Goal: Task Accomplishment & Management: Manage account settings

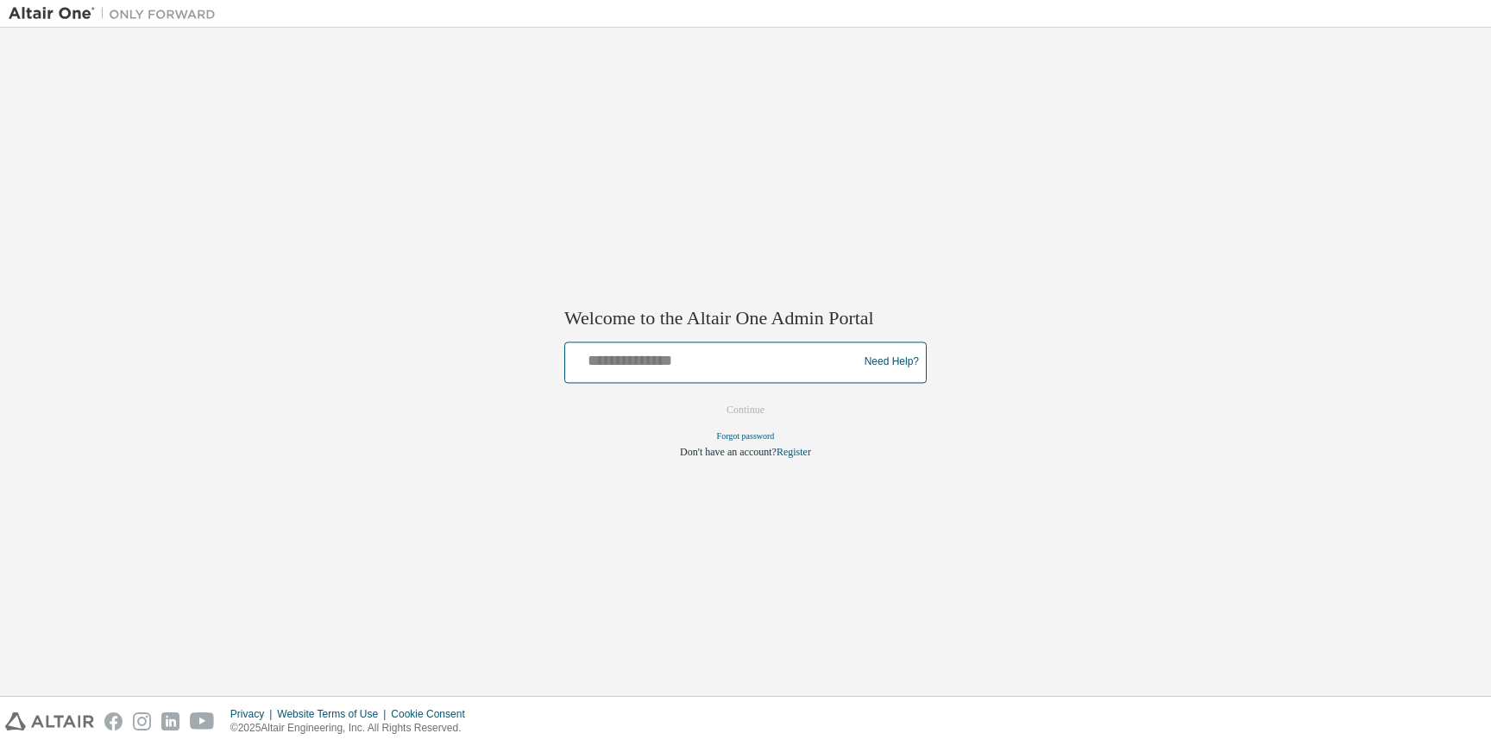
click at [642, 348] on input "text" at bounding box center [714, 358] width 284 height 25
type input "**********"
click at [741, 418] on button "Continue" at bounding box center [745, 410] width 74 height 26
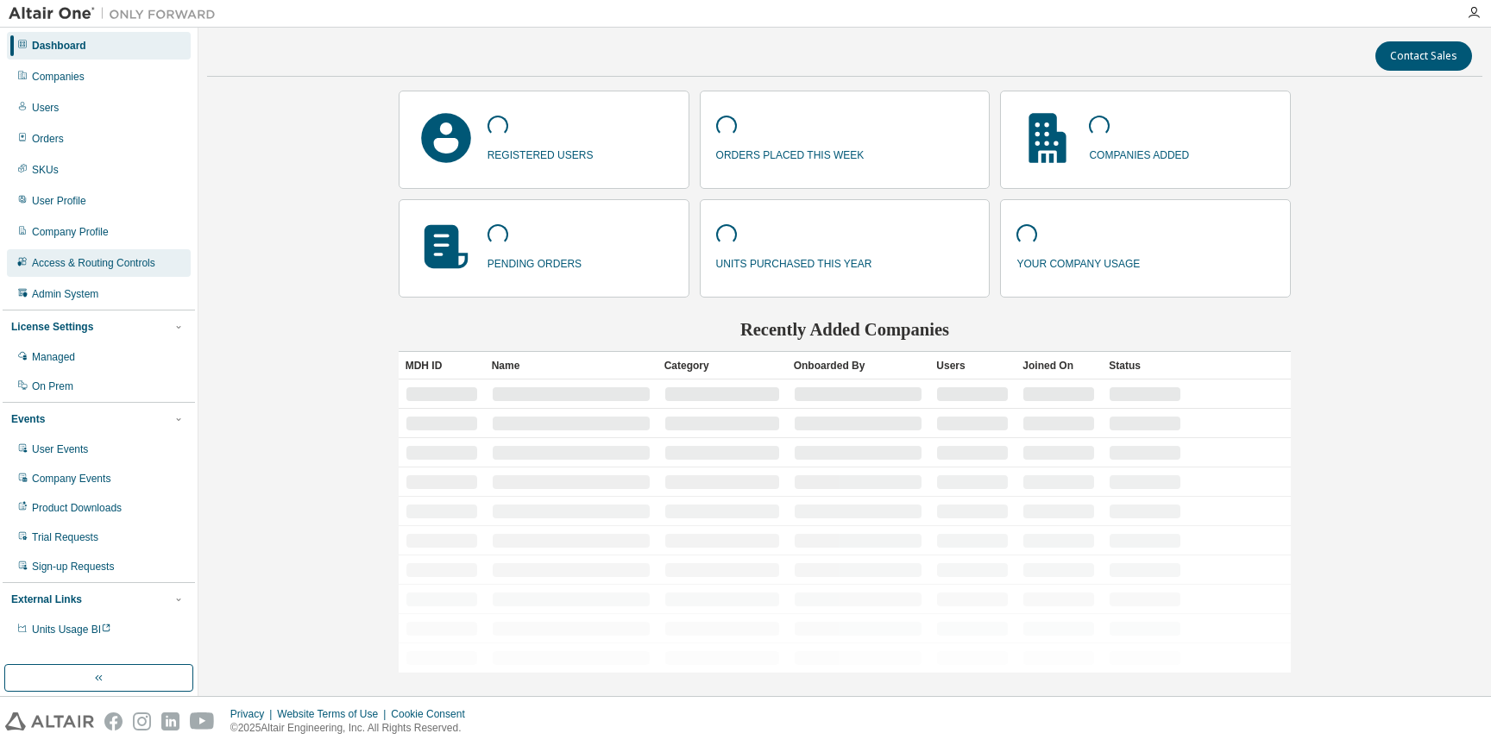
click at [103, 254] on div "Access & Routing Controls" at bounding box center [99, 263] width 184 height 28
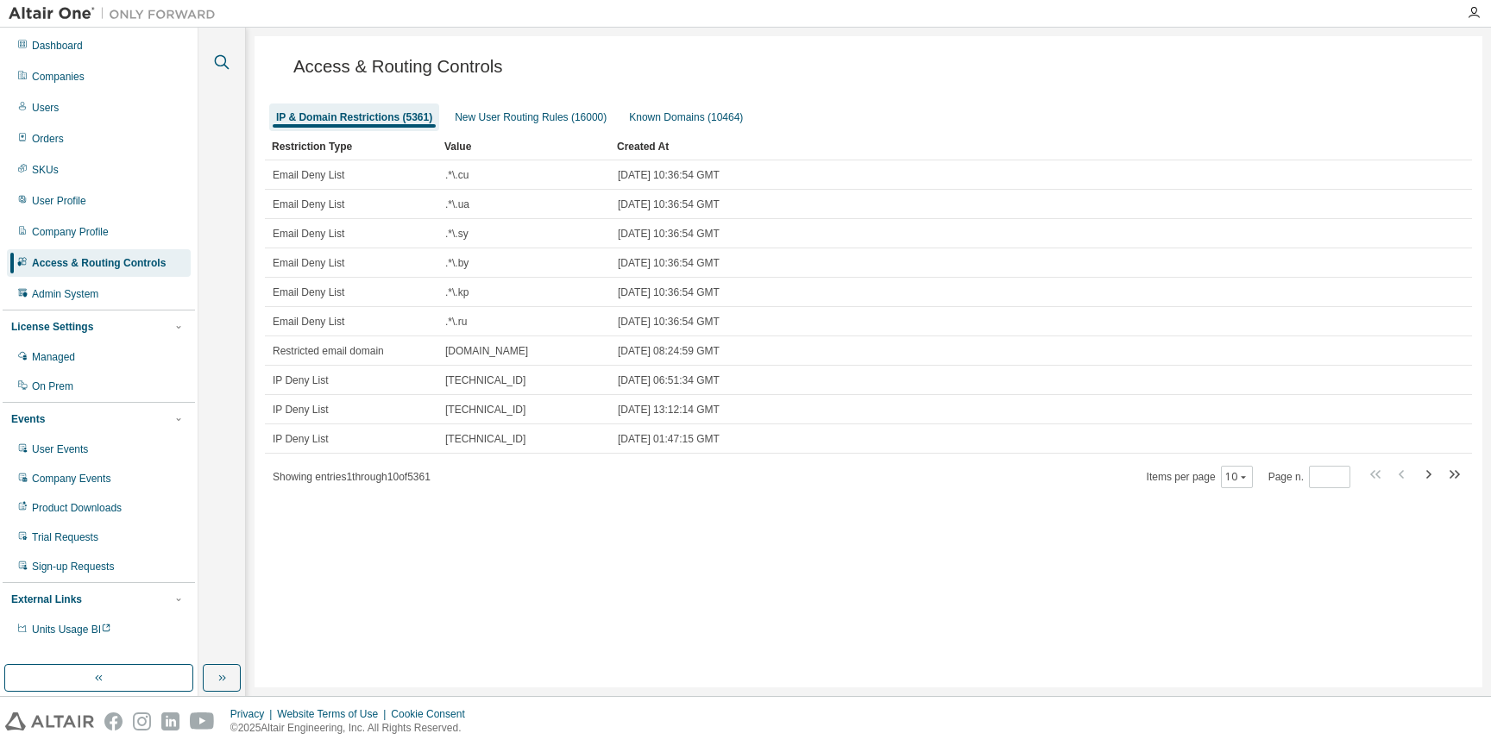
click at [231, 58] on button "button" at bounding box center [222, 62] width 22 height 22
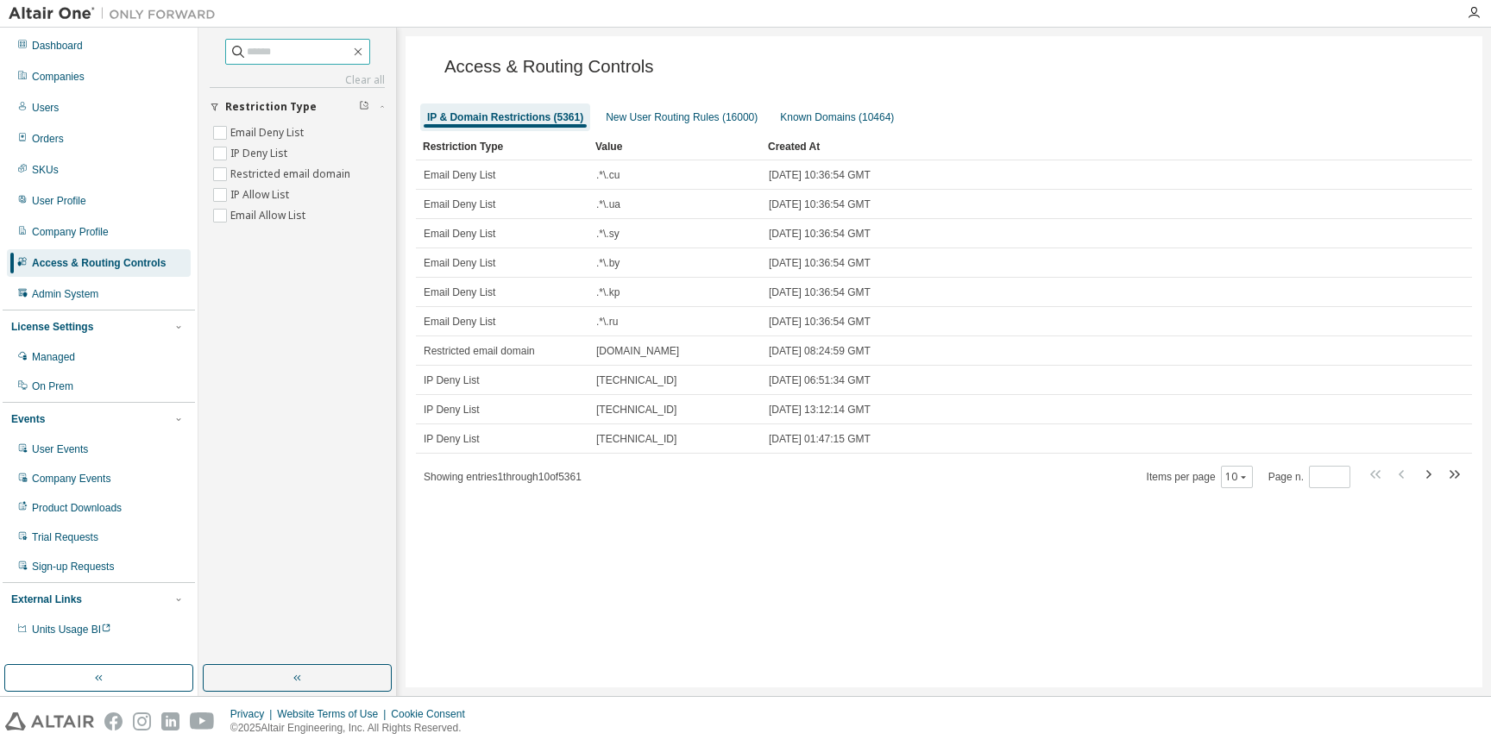
click at [293, 58] on input "text" at bounding box center [299, 51] width 104 height 17
click at [287, 51] on input "text" at bounding box center [299, 51] width 104 height 17
click at [73, 101] on div "Users" at bounding box center [99, 108] width 184 height 28
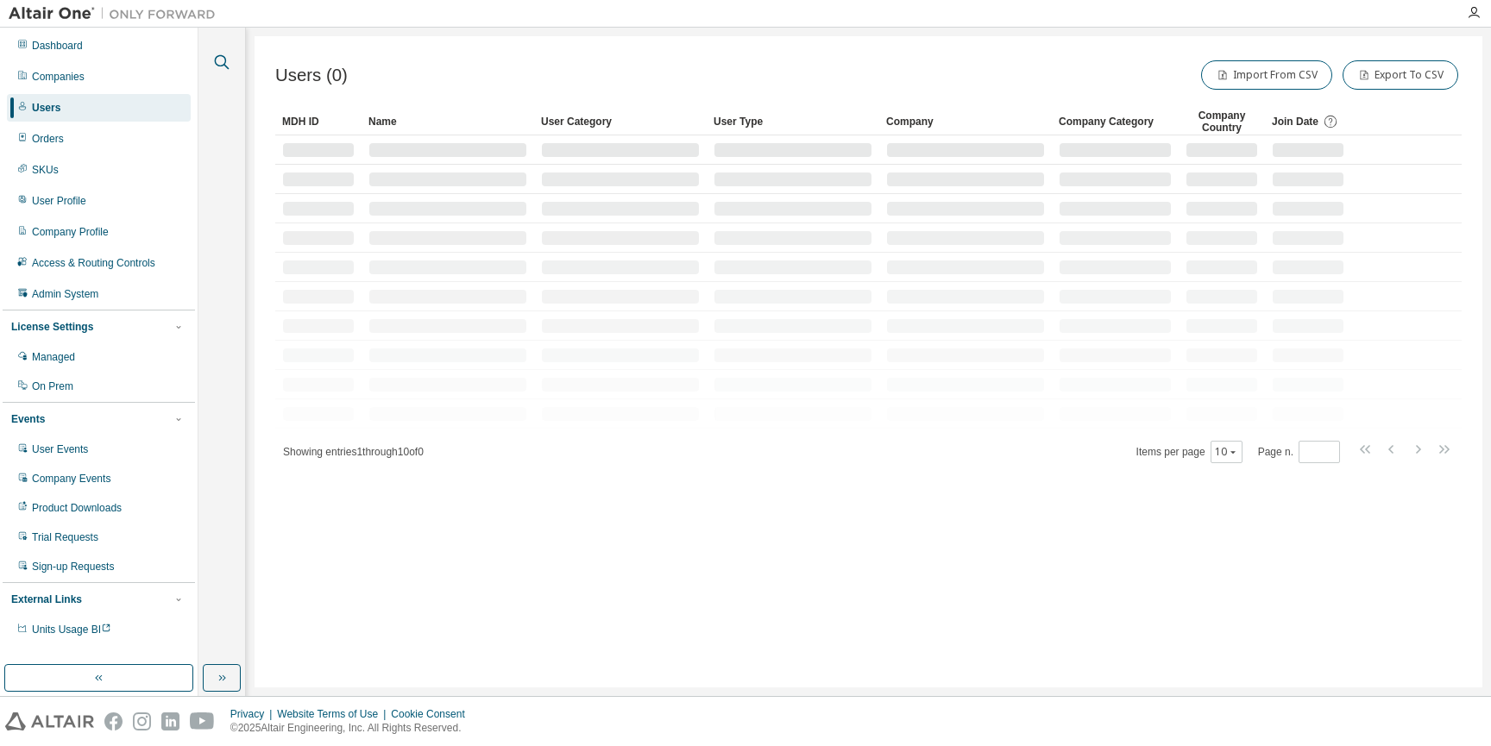
click at [222, 60] on icon "button" at bounding box center [221, 62] width 21 height 21
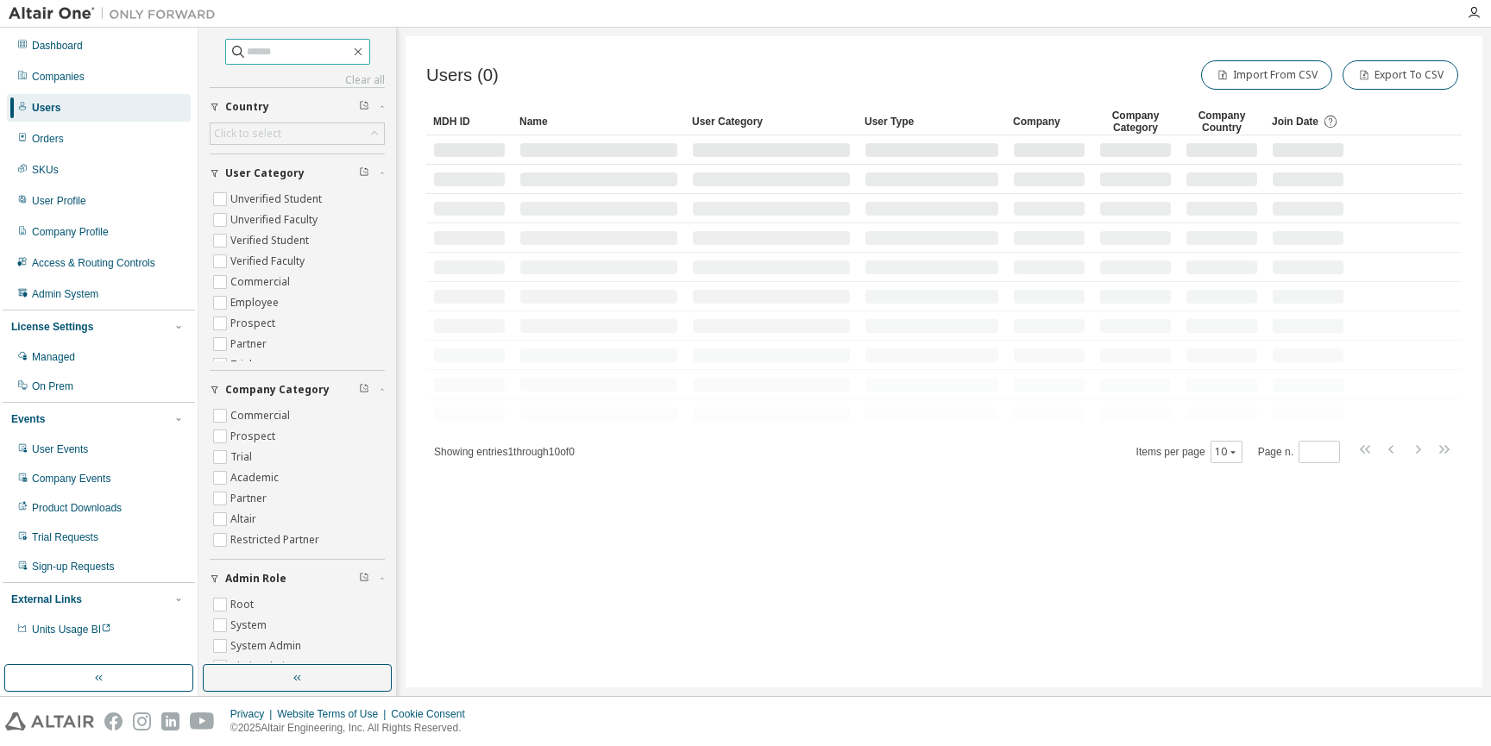
click at [307, 47] on input "text" at bounding box center [299, 51] width 104 height 17
paste input "**********"
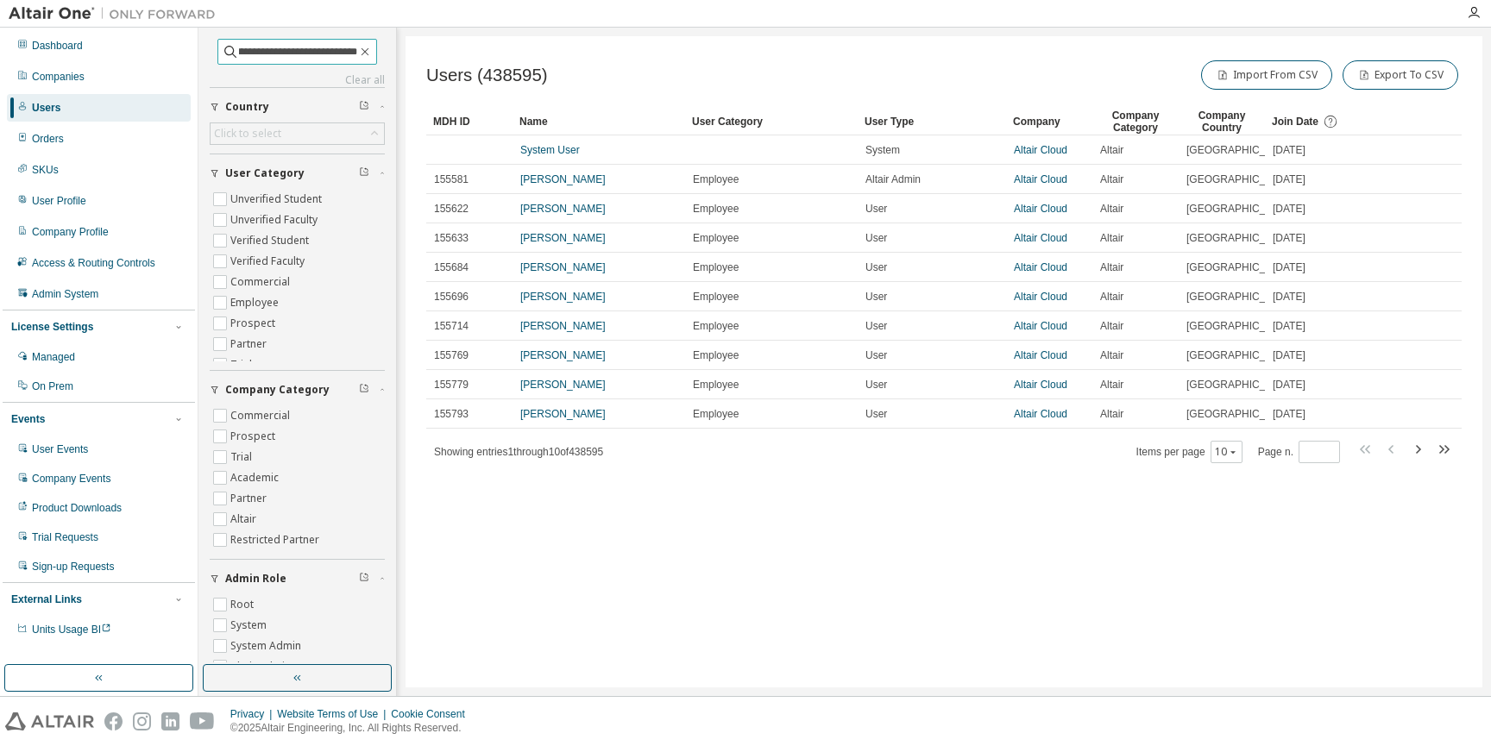
type input "**********"
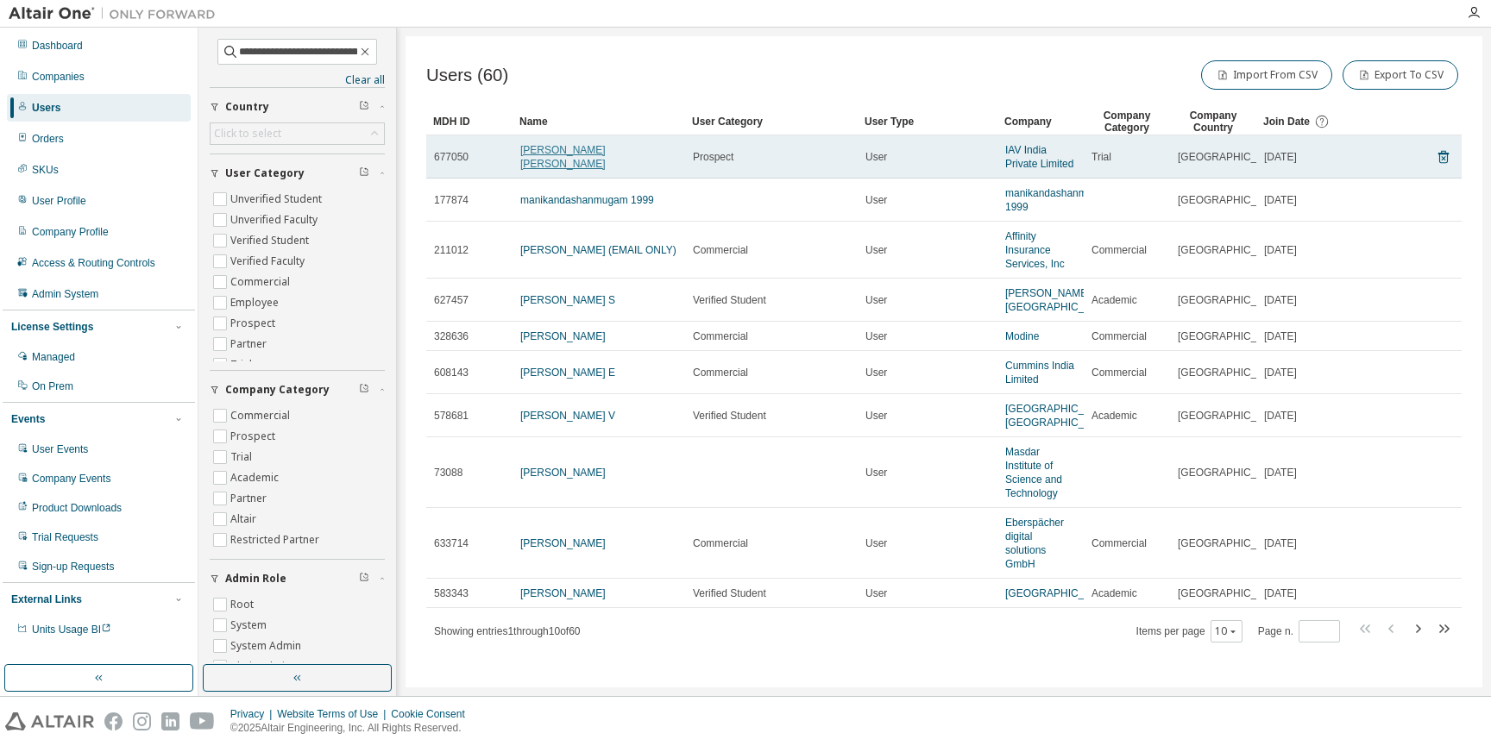
click at [587, 161] on link "[PERSON_NAME] [PERSON_NAME]" at bounding box center [562, 157] width 85 height 26
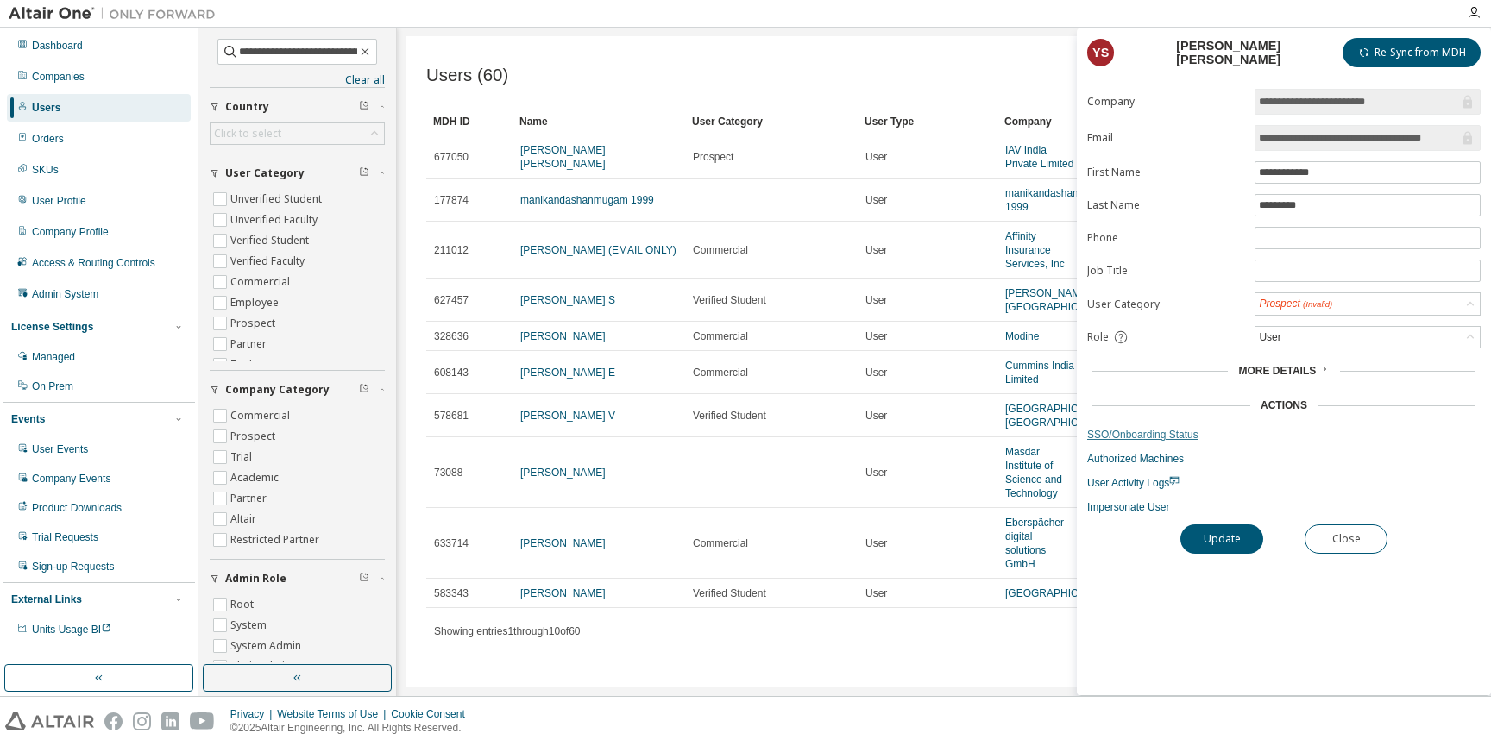
click at [1136, 434] on link "SSO/Onboarding Status" at bounding box center [1283, 435] width 393 height 14
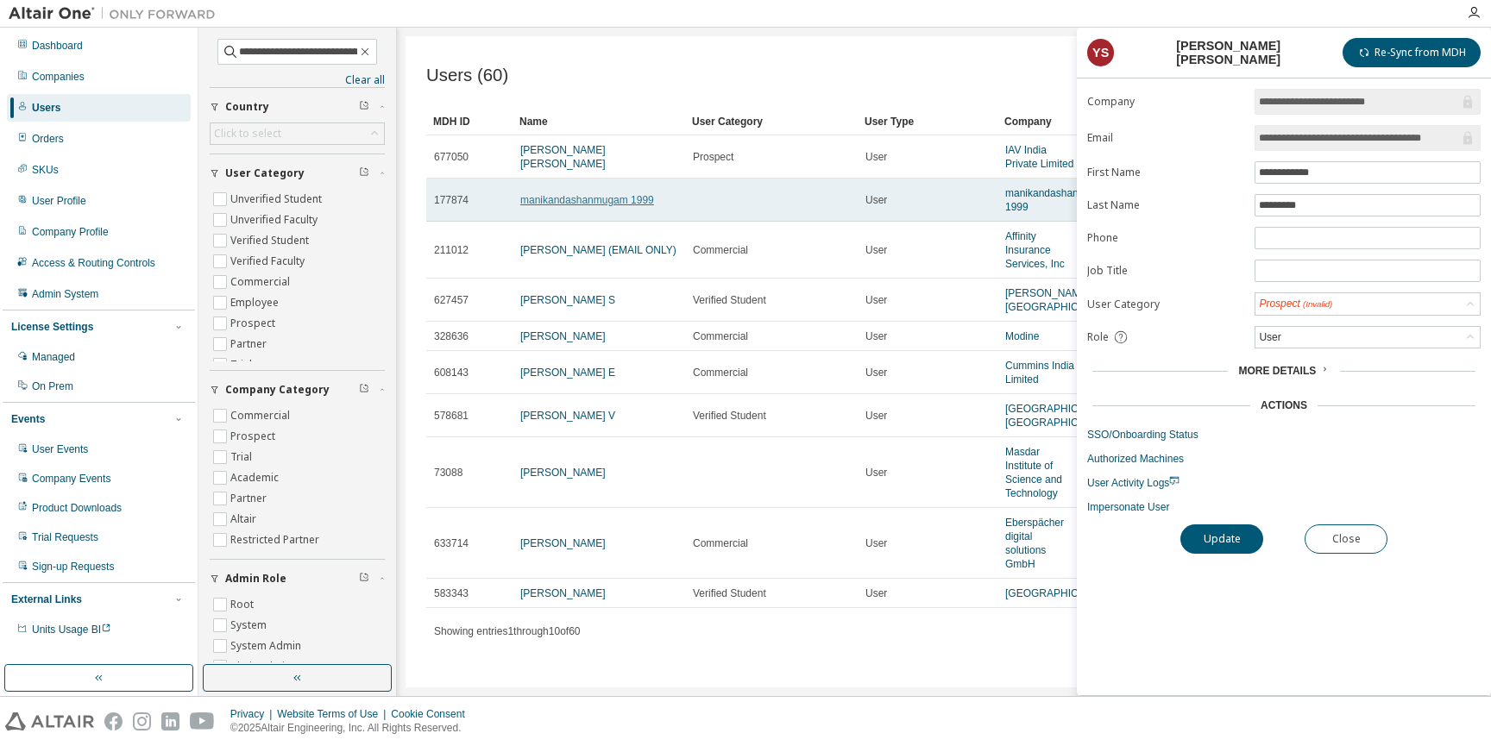
click at [549, 206] on link "manikandashanmugam 1999" at bounding box center [587, 200] width 134 height 12
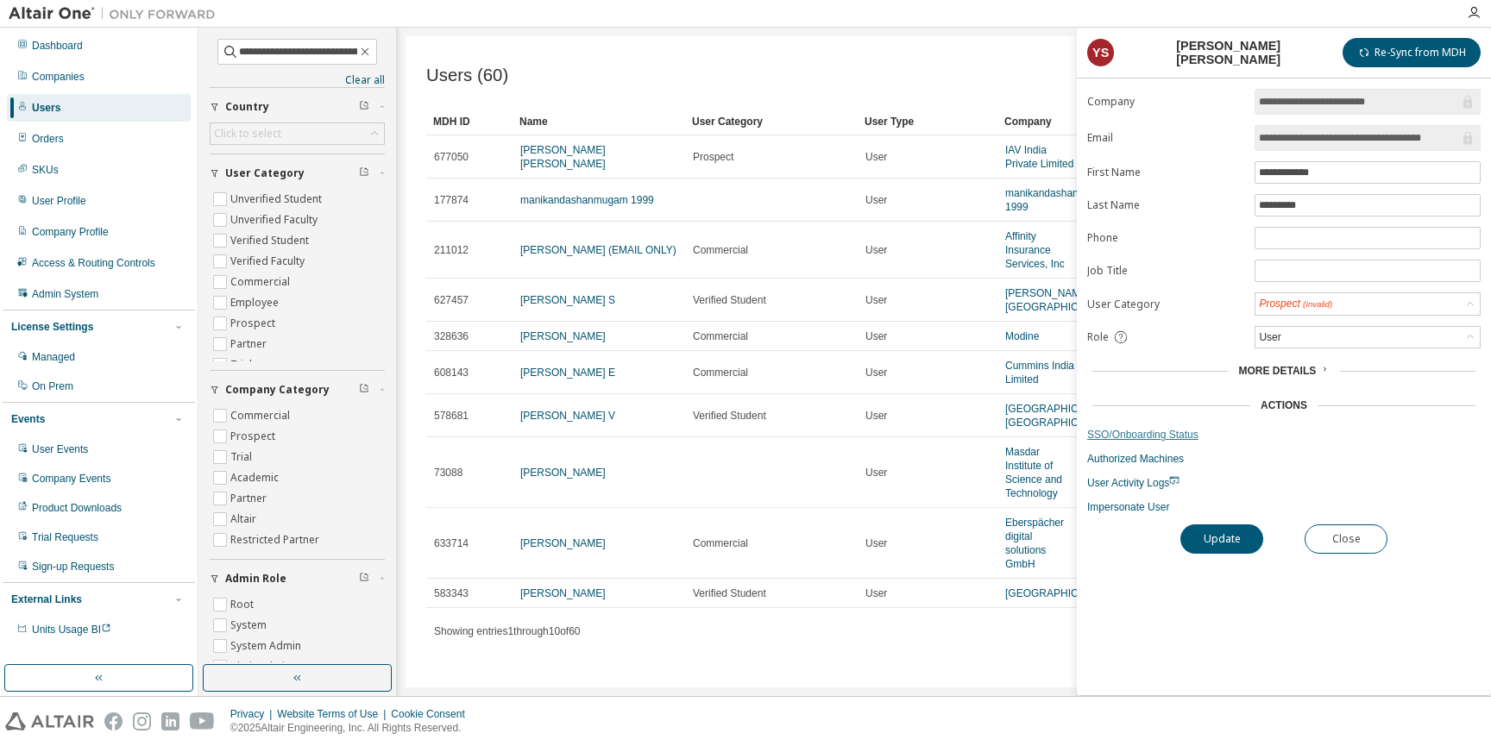
click at [1144, 434] on link "SSO/Onboarding Status" at bounding box center [1283, 435] width 393 height 14
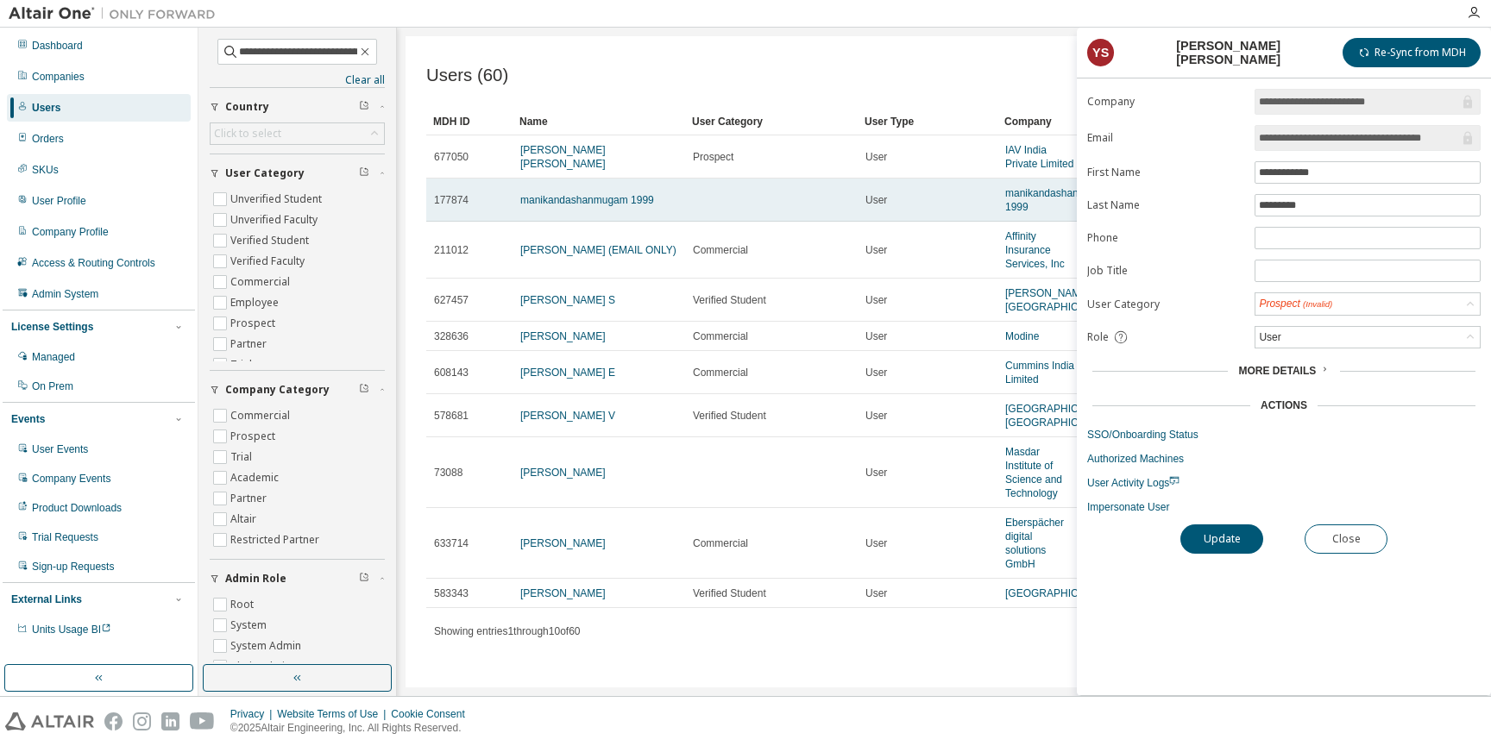
click at [585, 222] on td "manikandashanmugam 1999" at bounding box center [599, 200] width 173 height 43
click at [584, 206] on link "manikandashanmugam 1999" at bounding box center [587, 200] width 134 height 12
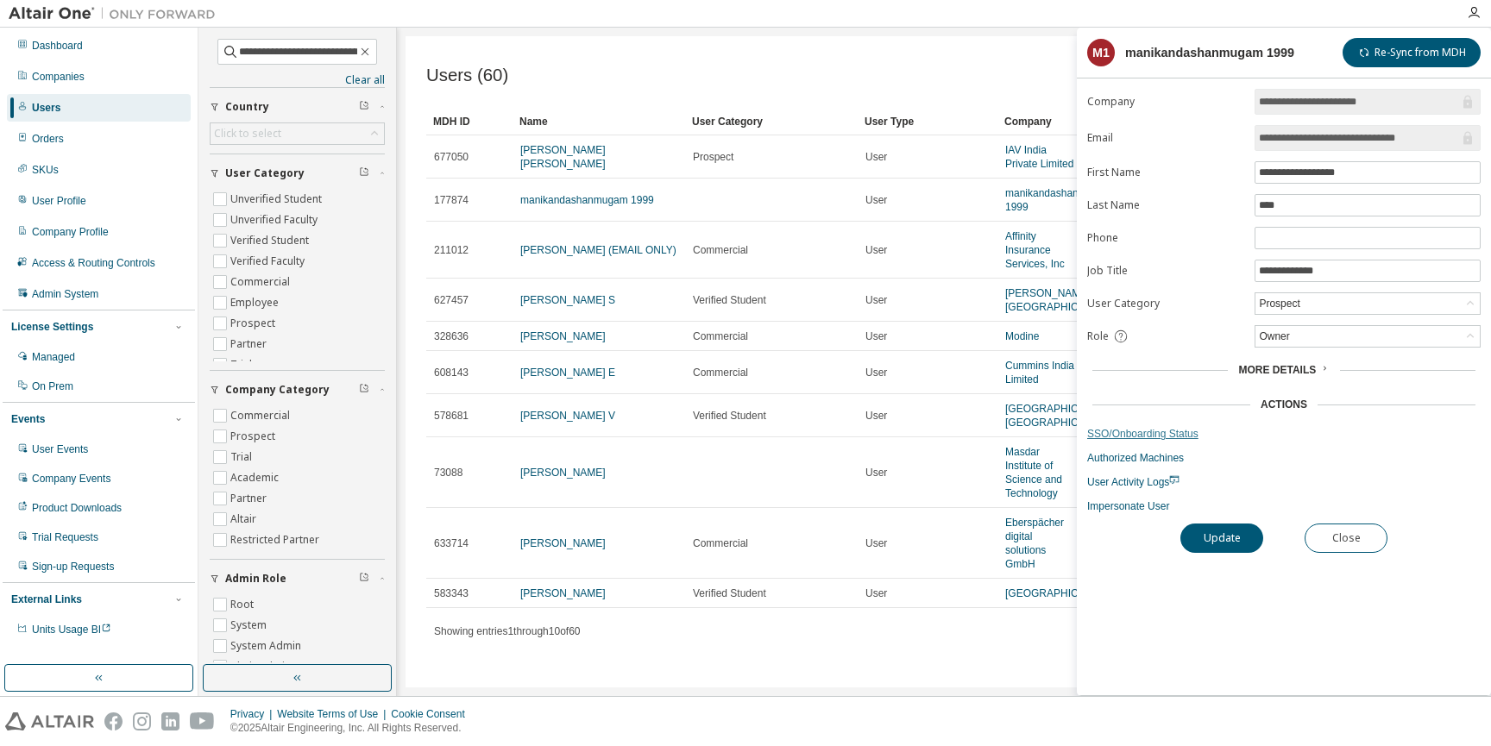
click at [1143, 432] on link "SSO/Onboarding Status" at bounding box center [1283, 434] width 393 height 14
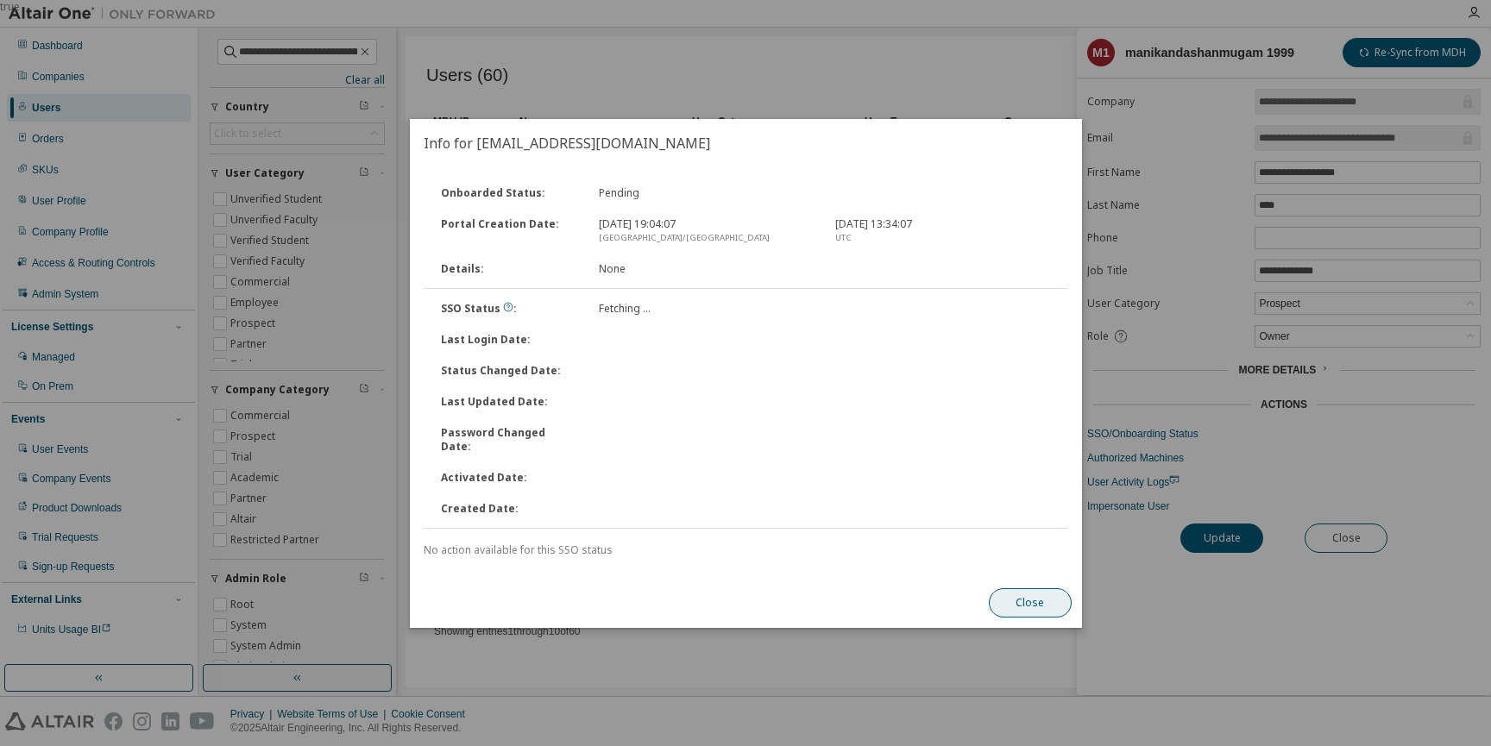
click at [1029, 588] on button "Close" at bounding box center [1029, 602] width 83 height 29
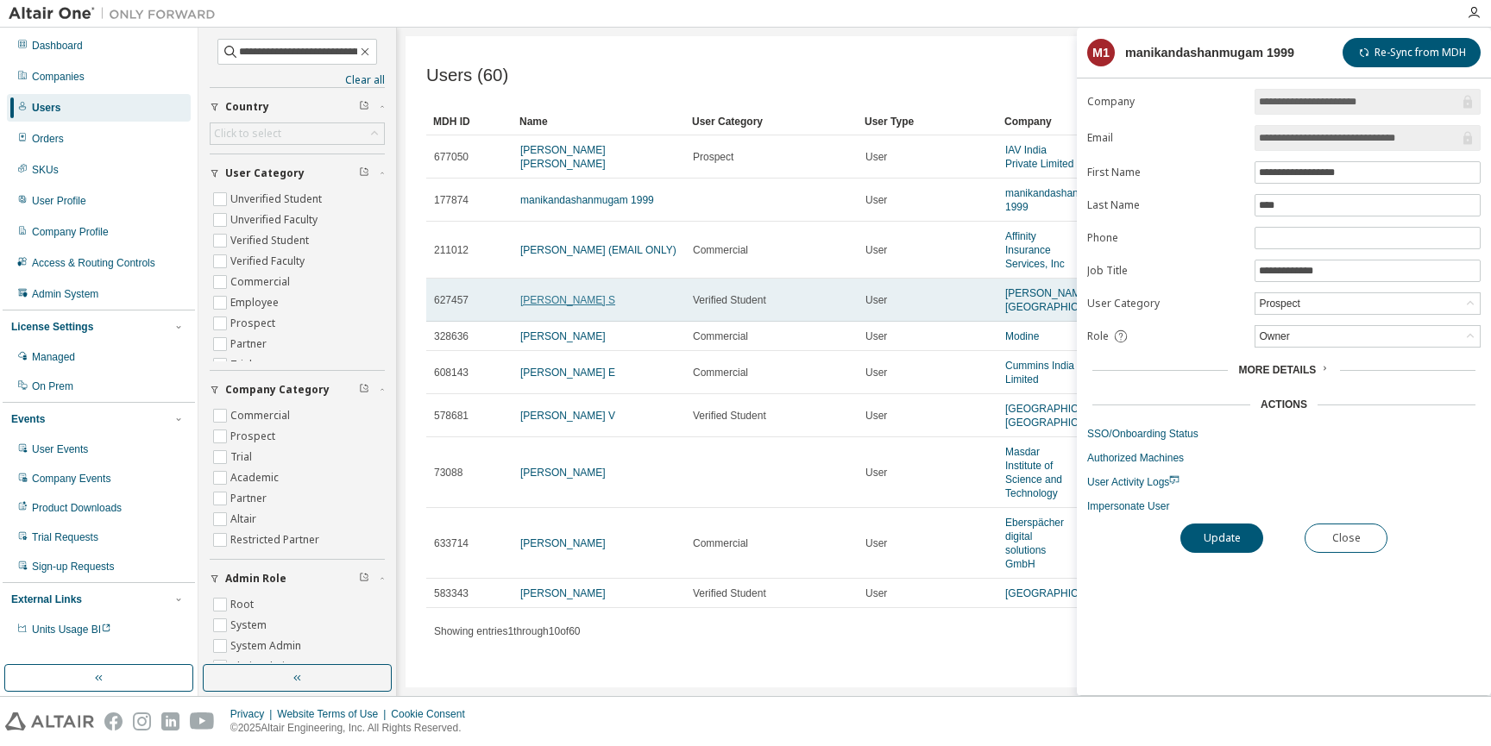
click at [564, 306] on link "[PERSON_NAME] S" at bounding box center [567, 300] width 95 height 12
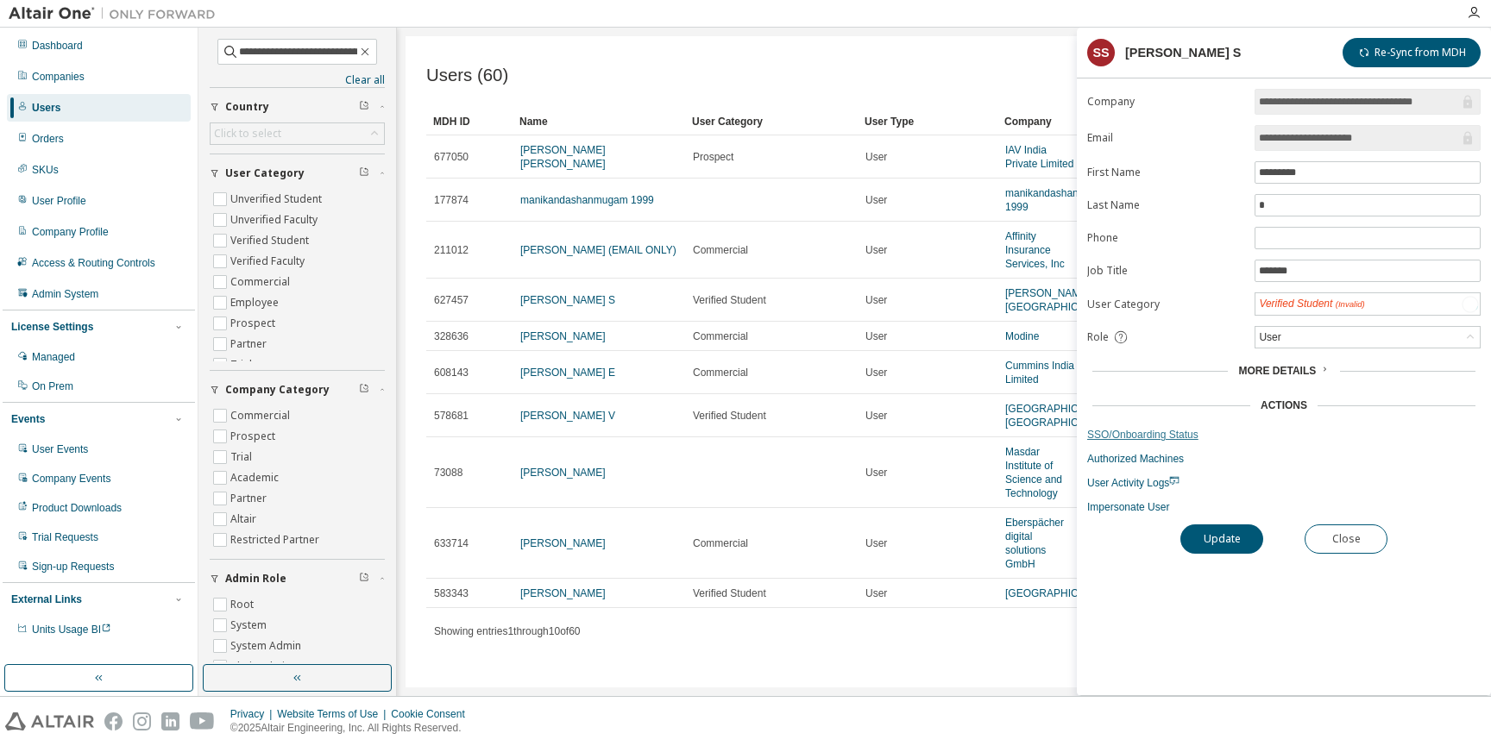
click at [1153, 438] on link "SSO/Onboarding Status" at bounding box center [1283, 435] width 393 height 14
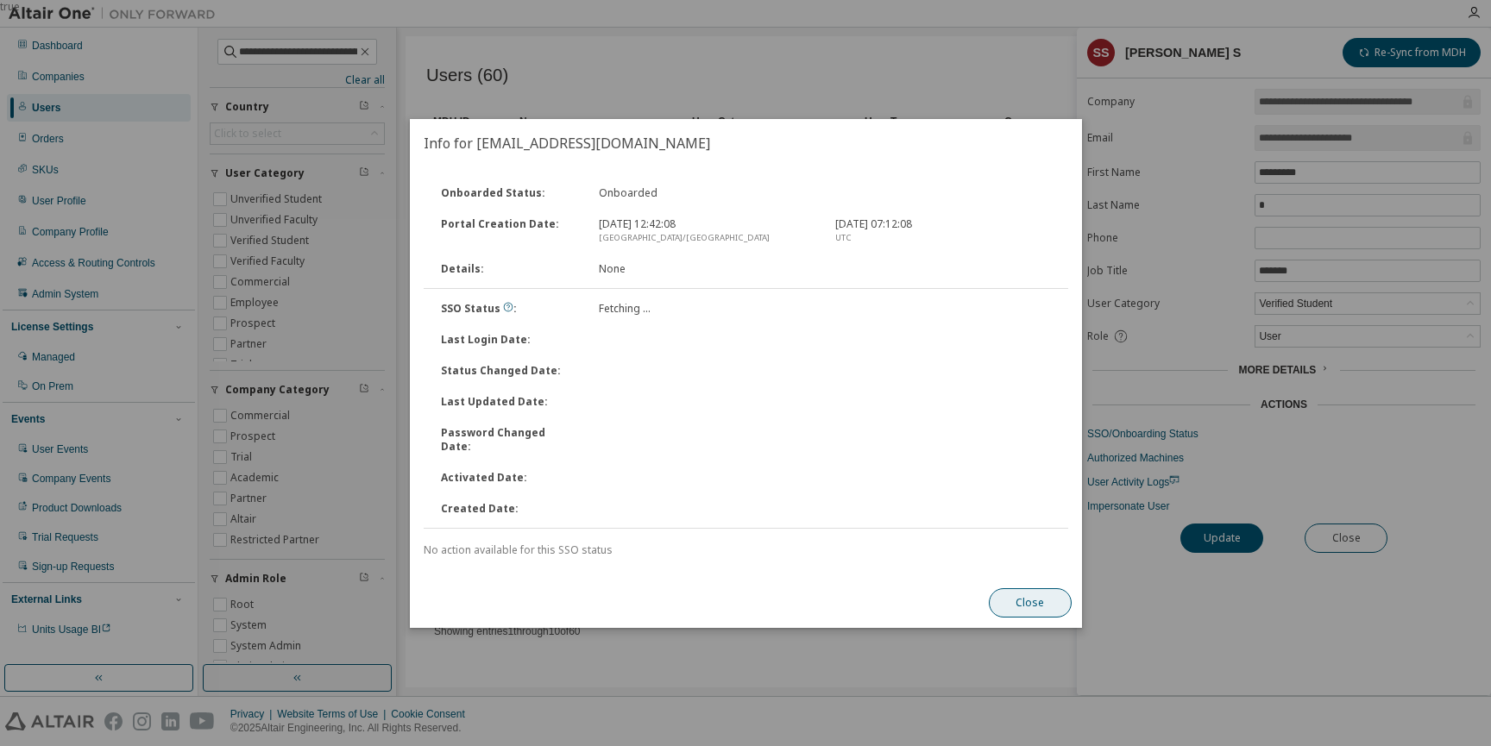
click at [1022, 599] on button "Close" at bounding box center [1029, 602] width 83 height 29
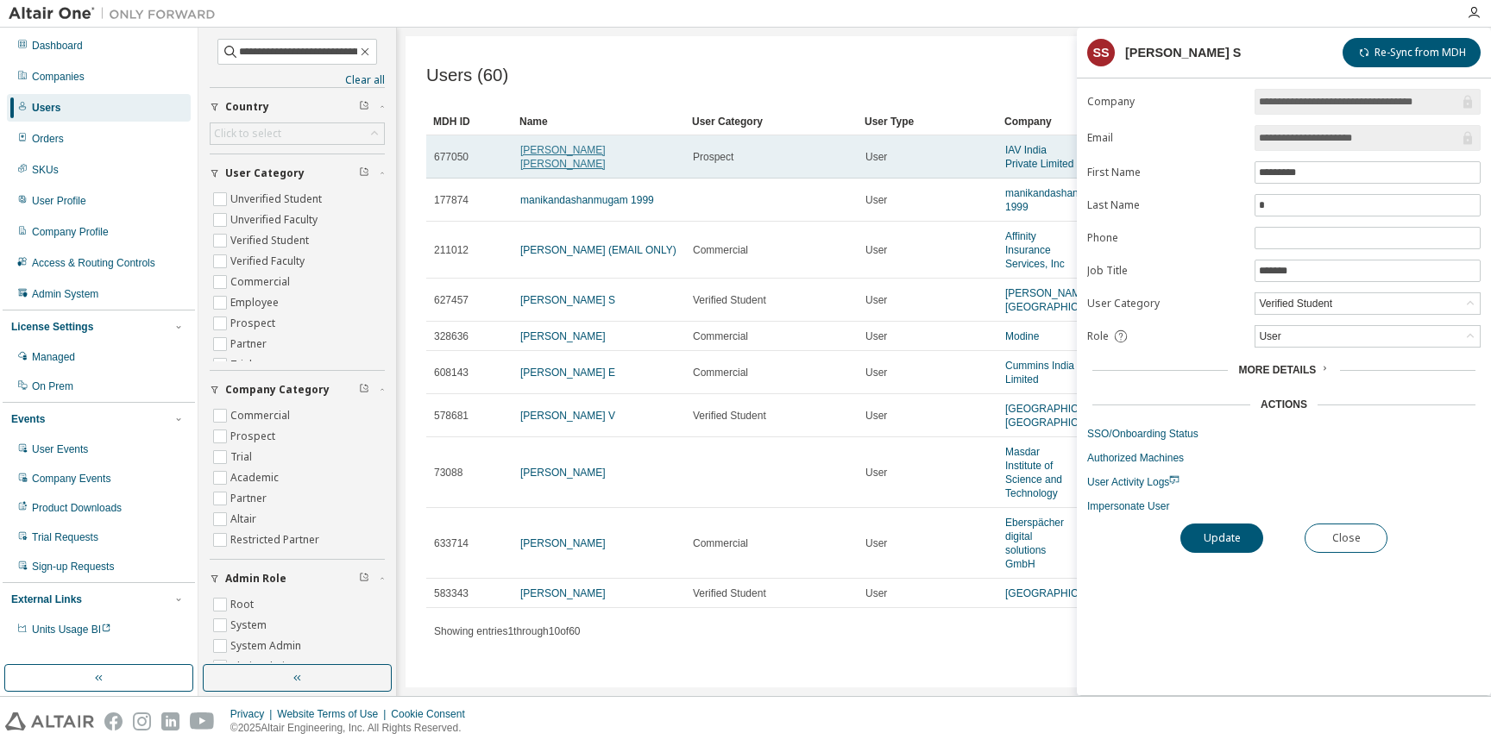
click at [606, 167] on link "[PERSON_NAME] [PERSON_NAME]" at bounding box center [562, 157] width 85 height 26
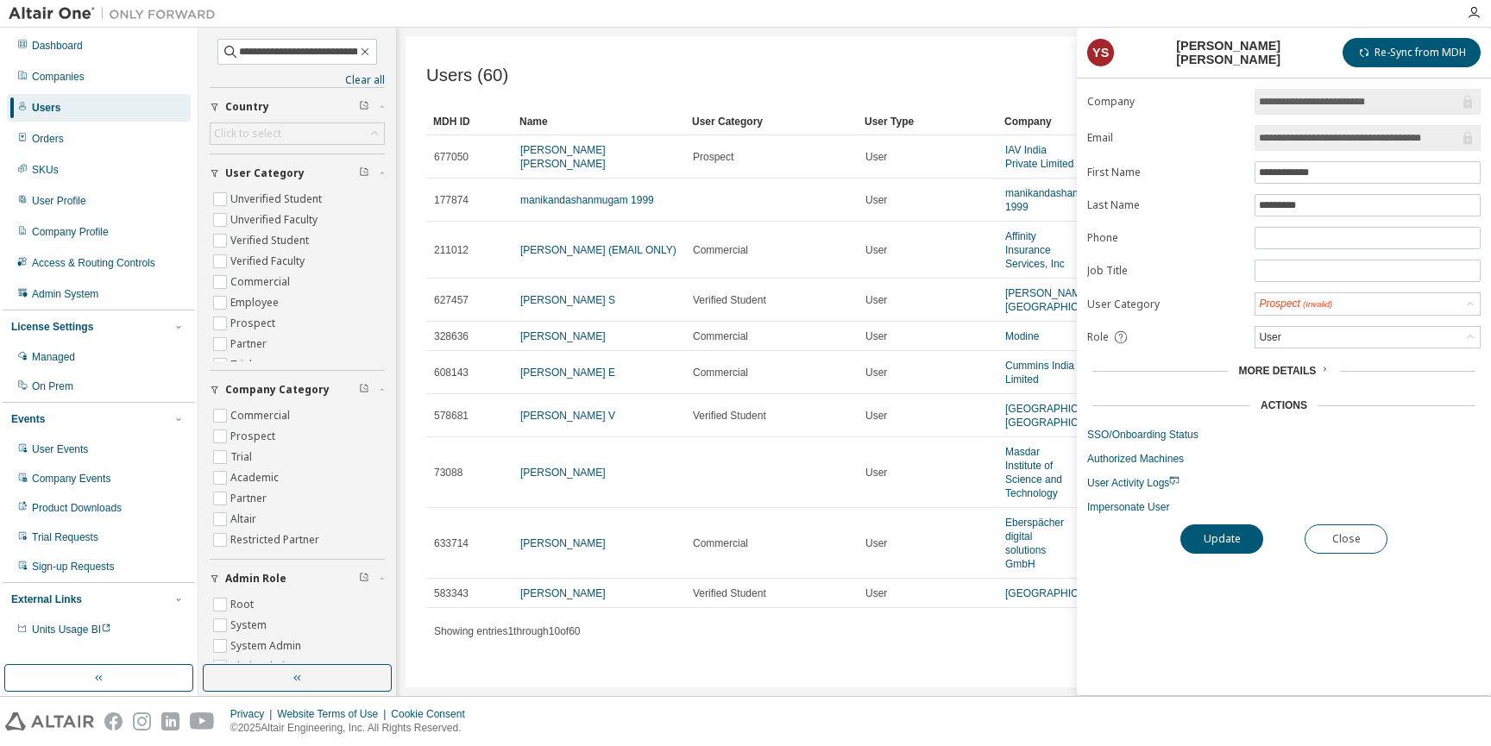
click at [1127, 514] on div "**********" at bounding box center [1284, 392] width 414 height 607
click at [1111, 510] on link "Impersonate User" at bounding box center [1283, 507] width 393 height 14
